Goal: Transaction & Acquisition: Subscribe to service/newsletter

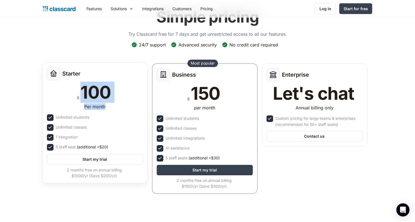
drag, startPoint x: 76, startPoint y: 87, endPoint x: 108, endPoint y: 110, distance: 39.6
click at [108, 110] on div "Starter $ 100 Per month Unlimited students Unlimited classes 1 integration 5 st…" at bounding box center [94, 122] width 105 height 121
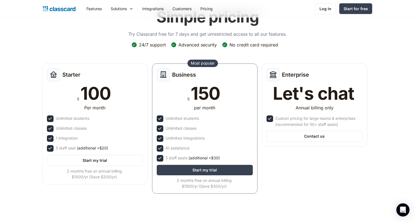
click at [95, 50] on div "Simple pricing Try Classcard free for 7 days and get unrestricted access to all…" at bounding box center [208, 100] width 330 height 197
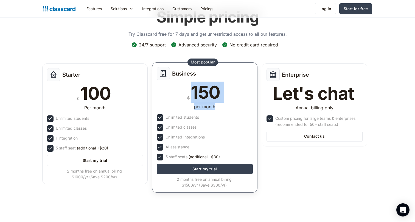
drag, startPoint x: 186, startPoint y: 89, endPoint x: 221, endPoint y: 109, distance: 40.5
click at [221, 109] on div "Business $ 150 per month Unlimited students Unlimited classes Unlimited Integra…" at bounding box center [204, 127] width 105 height 130
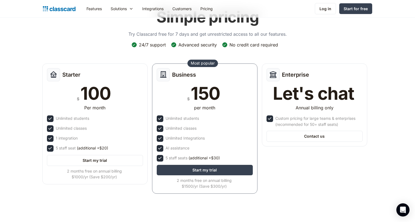
click at [256, 52] on div "Simple pricing Try Classcard free for 7 days and get unrestricted access to all…" at bounding box center [208, 100] width 330 height 197
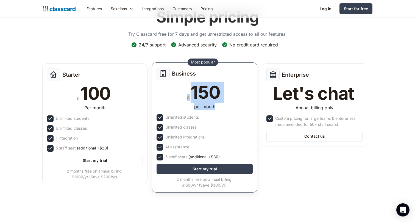
drag, startPoint x: 184, startPoint y: 92, endPoint x: 223, endPoint y: 108, distance: 42.7
click at [223, 108] on div "Business $ 150 per month Unlimited students Unlimited classes Unlimited Integra…" at bounding box center [204, 127] width 105 height 130
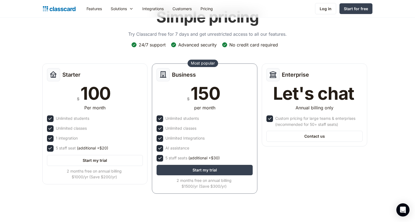
click at [305, 40] on div "Simple pricing Try Classcard free for 7 days and get unrestricted access to all…" at bounding box center [208, 100] width 330 height 197
